Goal: Task Accomplishment & Management: Complete application form

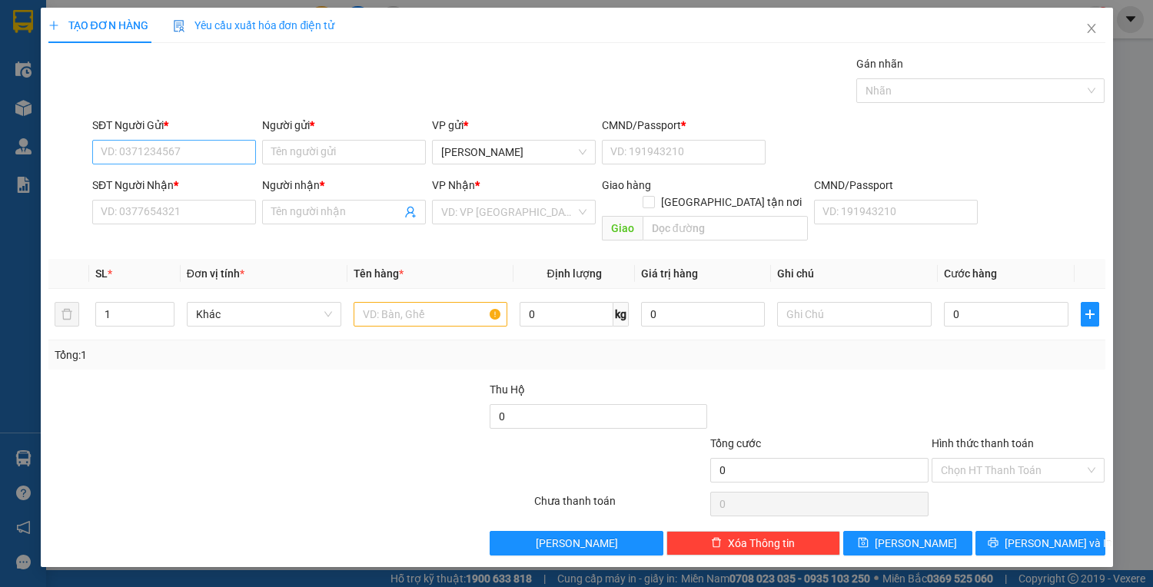
click at [188, 153] on input "SĐT Người Gửi *" at bounding box center [174, 152] width 164 height 25
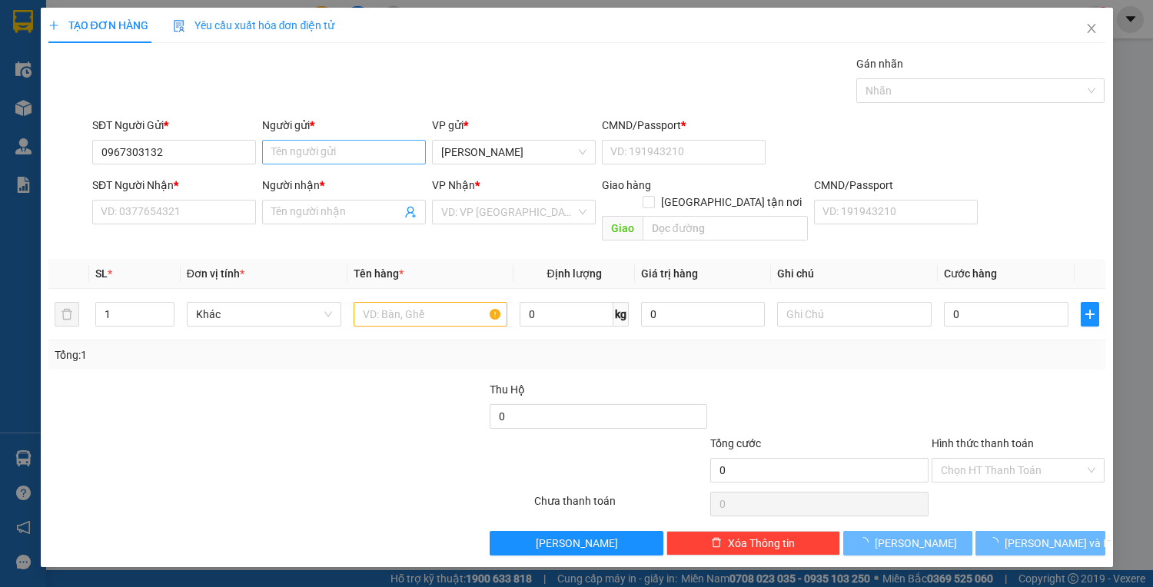
type input "0967303132"
click at [303, 151] on input "Người gửi *" at bounding box center [344, 152] width 164 height 25
type input "sơn"
click at [221, 215] on input "SĐT Người Nhận *" at bounding box center [174, 212] width 164 height 25
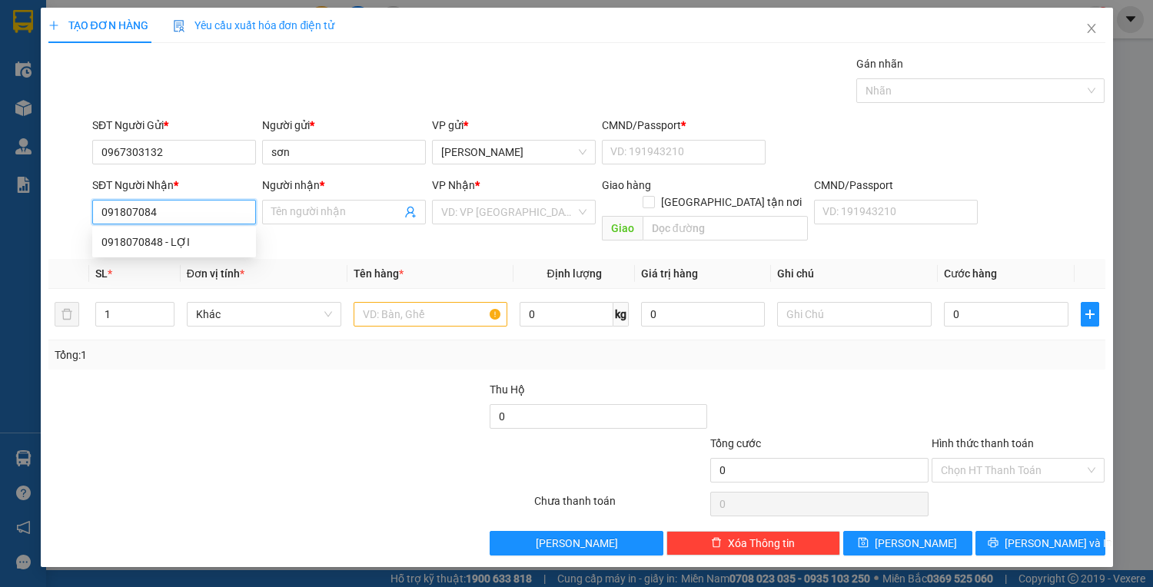
type input "0918070848"
click at [197, 241] on div "0918070848 - LỢI" at bounding box center [173, 242] width 145 height 17
type input "LỢI"
type input "0918070848"
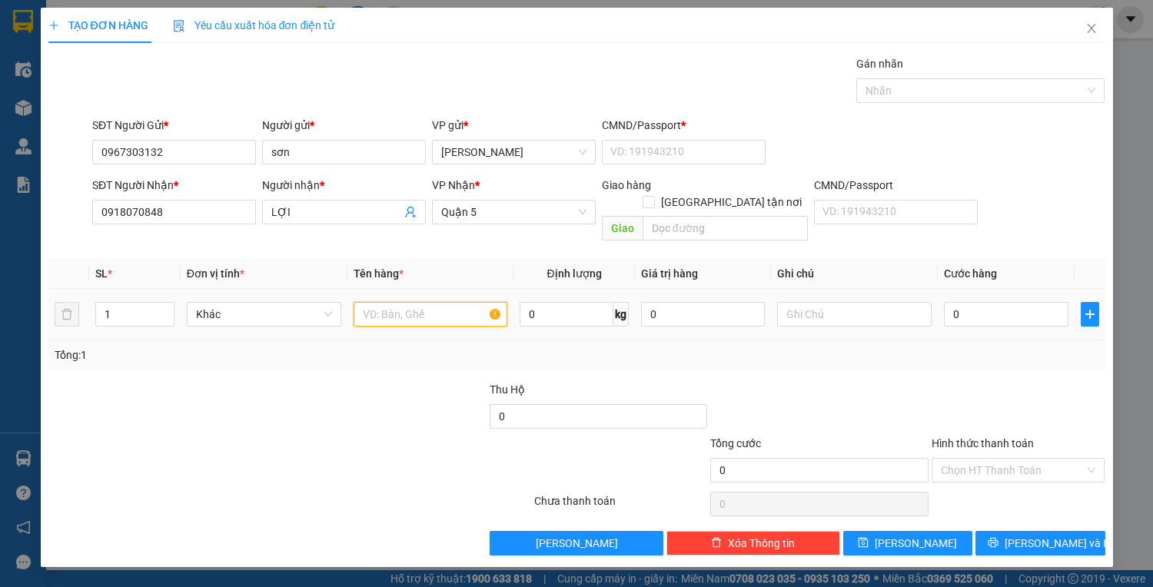
click at [437, 302] on input "text" at bounding box center [430, 314] width 154 height 25
type input "1 bó thước lái"
click at [713, 132] on div "CMND/Passport *" at bounding box center [684, 125] width 164 height 17
click at [713, 140] on input "CMND/Passport *" at bounding box center [684, 152] width 164 height 25
click at [695, 149] on input "CMND/Passport *" at bounding box center [684, 152] width 164 height 25
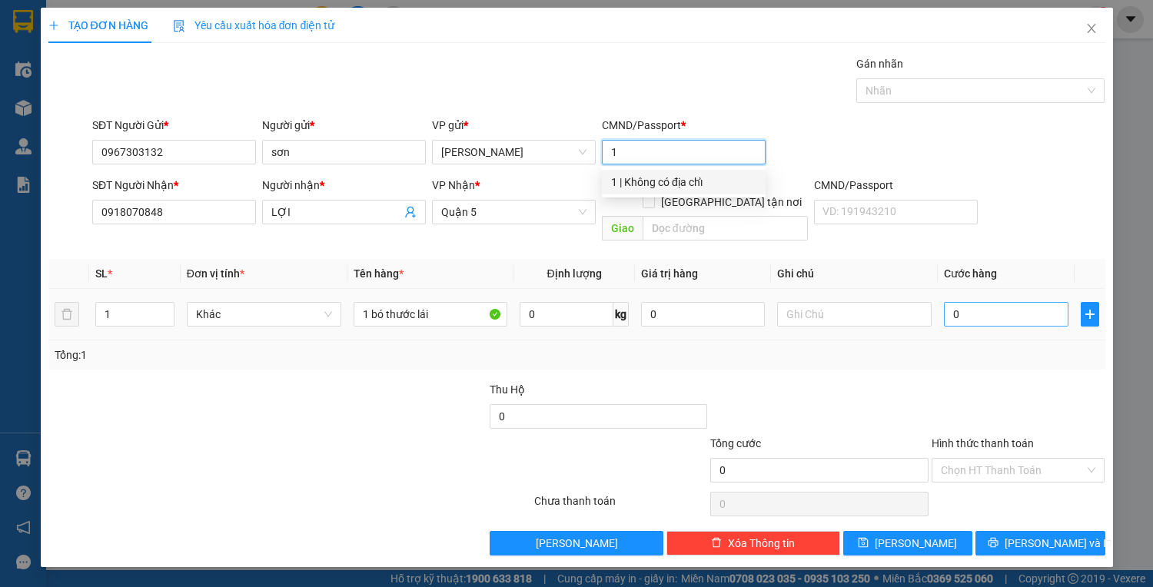
type input "1"
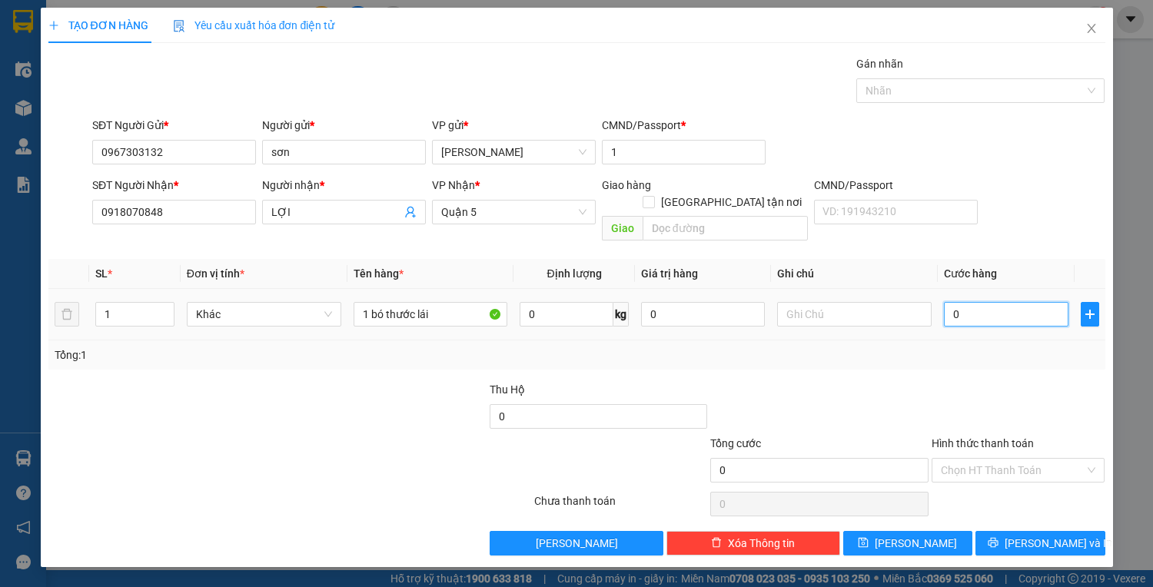
click at [992, 302] on input "0" at bounding box center [1006, 314] width 124 height 25
type input "5"
type input "50"
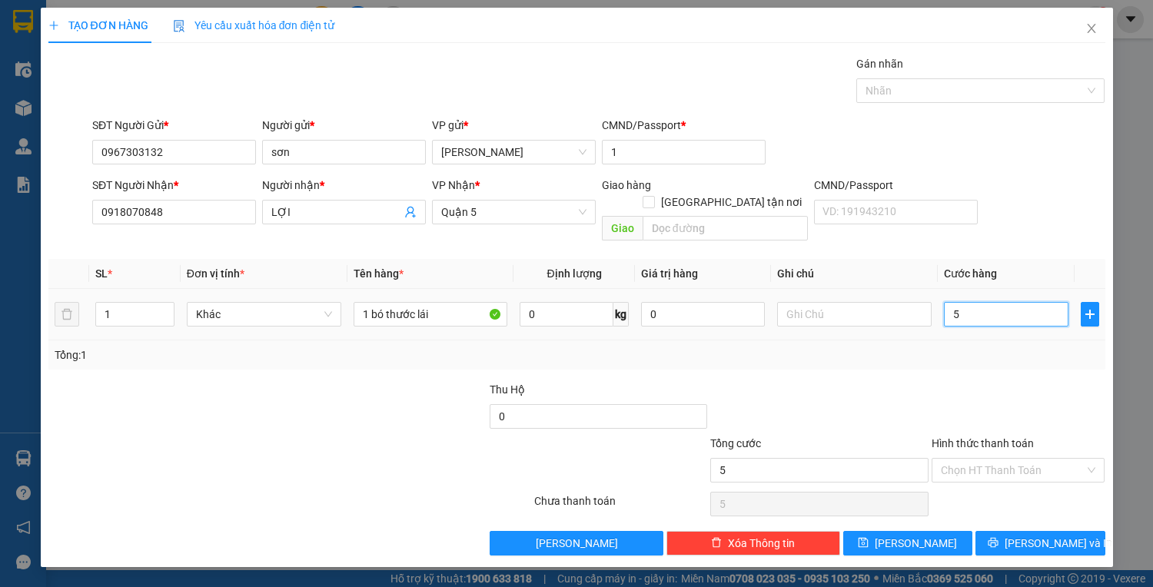
type input "50"
type input "50.000"
click at [985, 459] on input "Hình thức thanh toán" at bounding box center [1013, 470] width 144 height 23
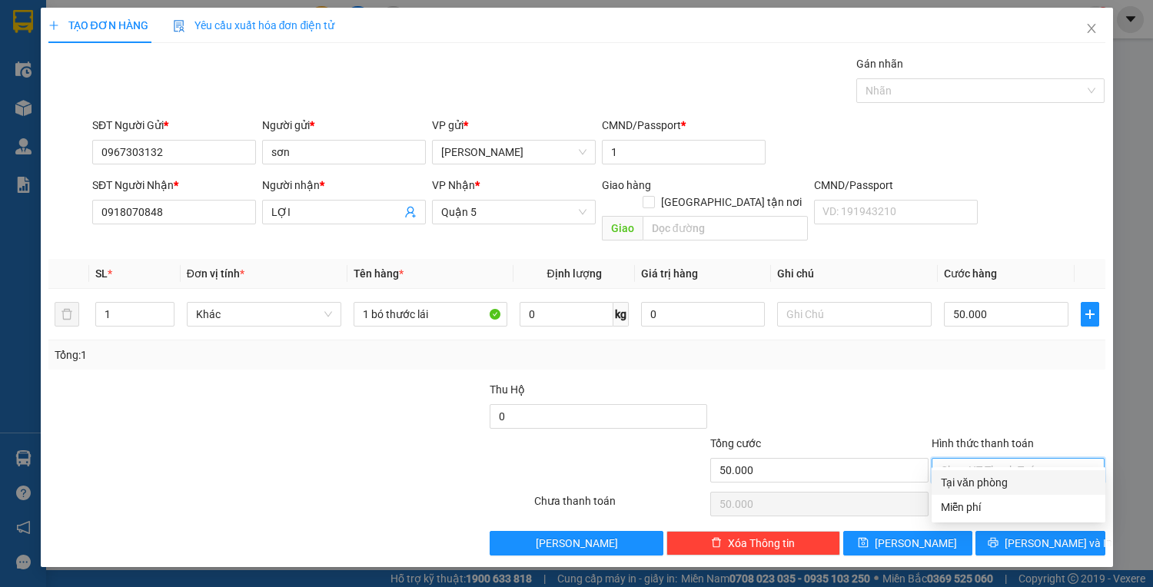
click at [994, 474] on div "Tại văn phòng" at bounding box center [1018, 482] width 155 height 17
type input "0"
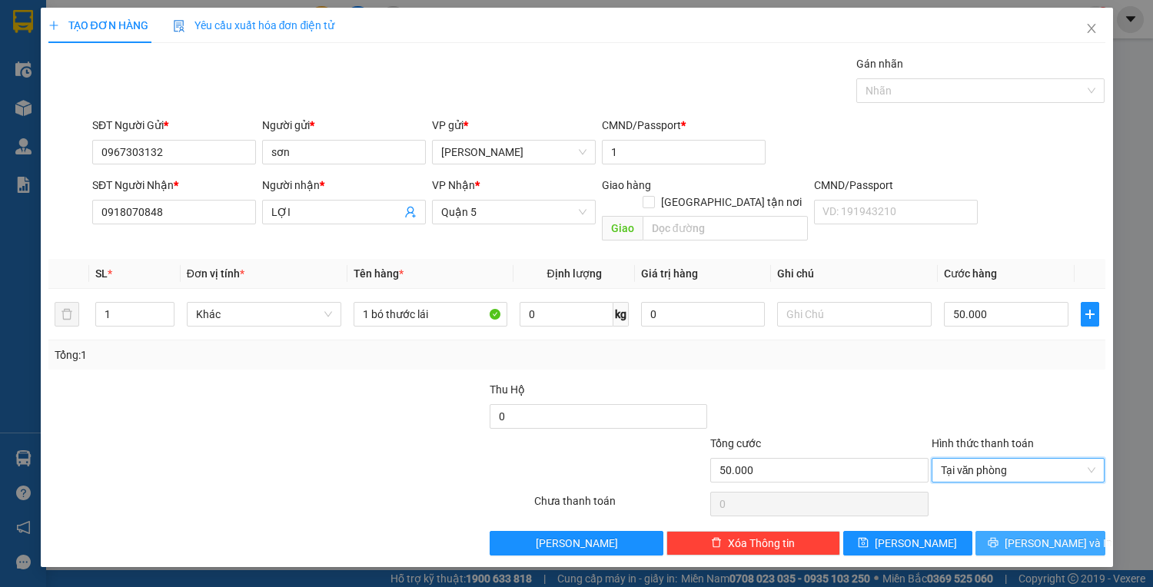
click at [1018, 531] on button "[PERSON_NAME] và In" at bounding box center [1039, 543] width 129 height 25
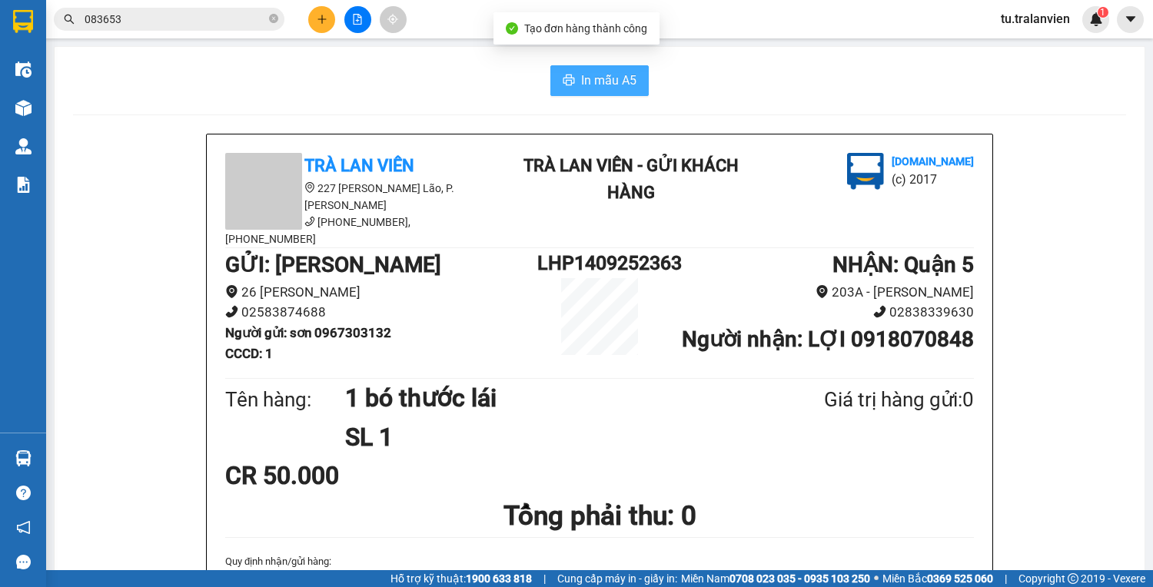
click at [609, 89] on span "In mẫu A5" at bounding box center [608, 80] width 55 height 19
click at [190, 12] on input "083653" at bounding box center [175, 19] width 181 height 17
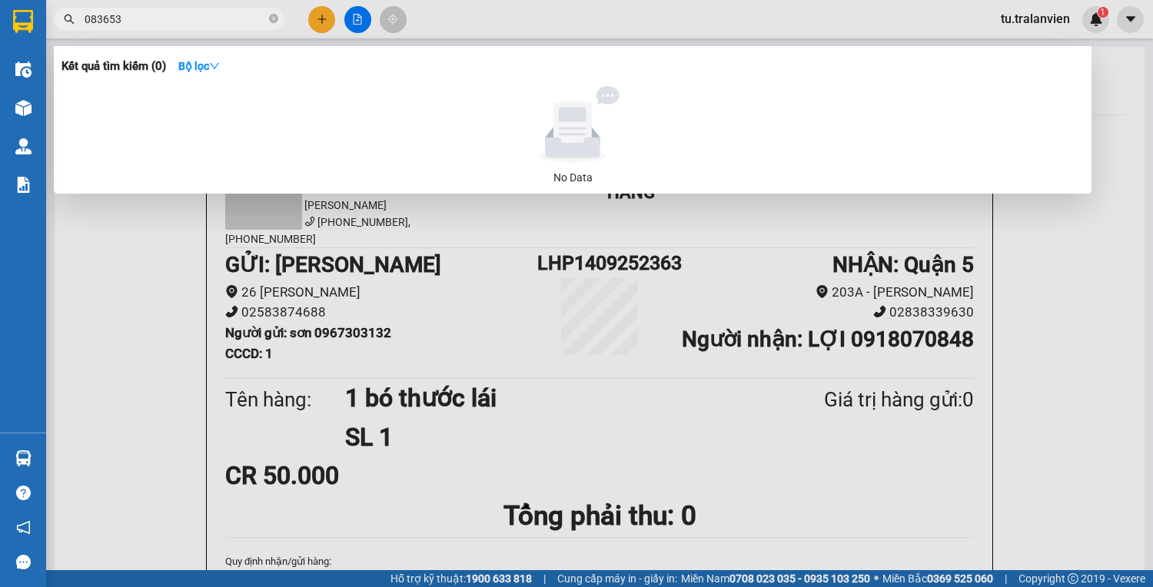
click at [190, 15] on input "083653" at bounding box center [175, 19] width 181 height 17
paste input "Q11309252070"
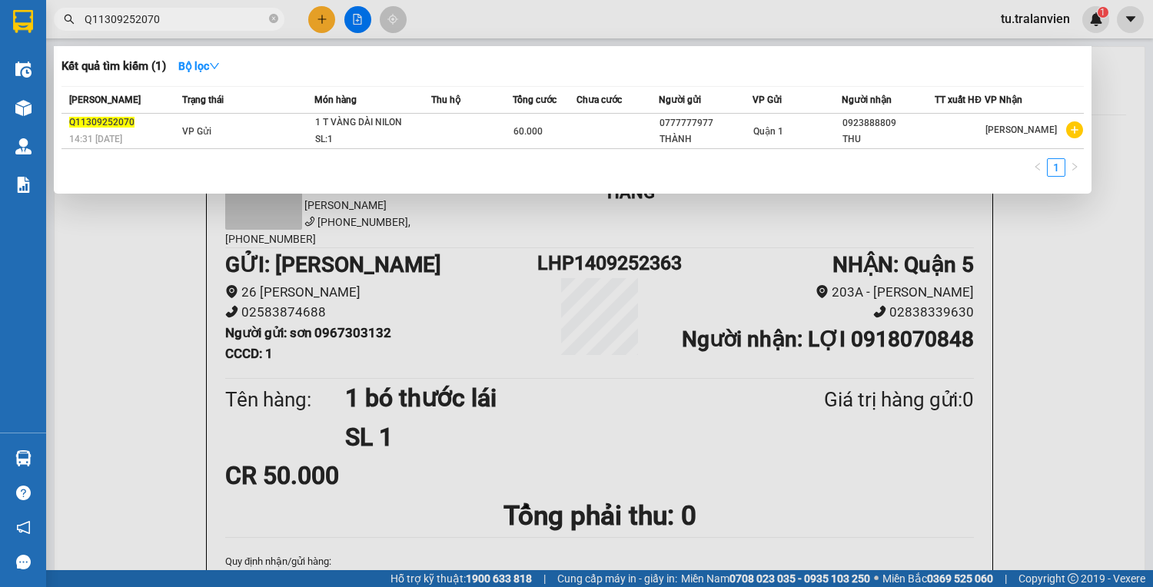
type input "Q11309252070"
click at [151, 28] on span "Q11309252070" at bounding box center [169, 19] width 231 height 23
click at [148, 25] on input "Q11309252070" at bounding box center [175, 19] width 181 height 17
